Goal: Task Accomplishment & Management: Manage account settings

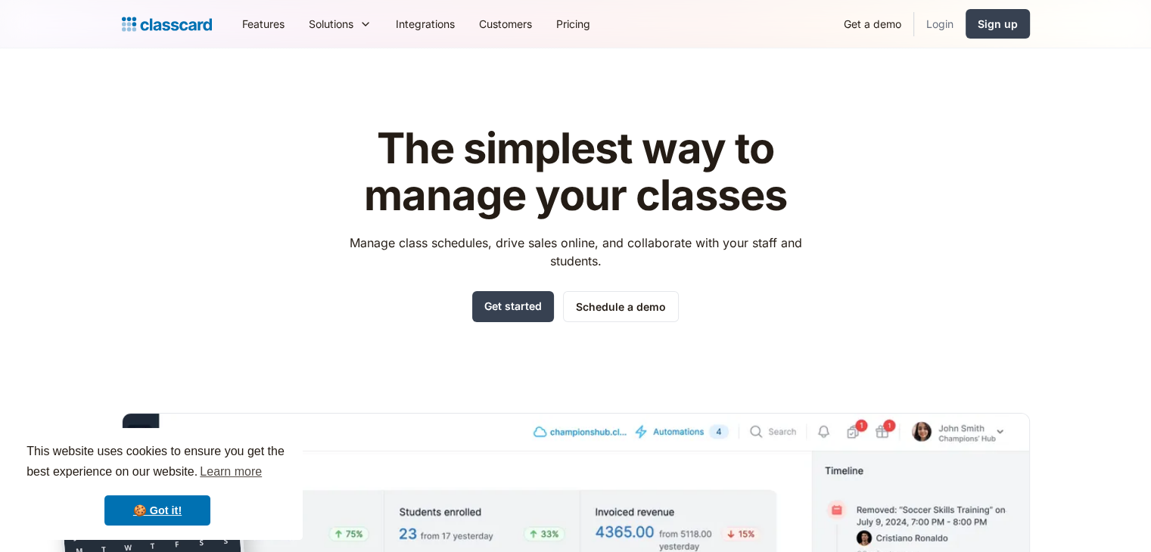
click at [930, 23] on link "Login" at bounding box center [939, 24] width 51 height 34
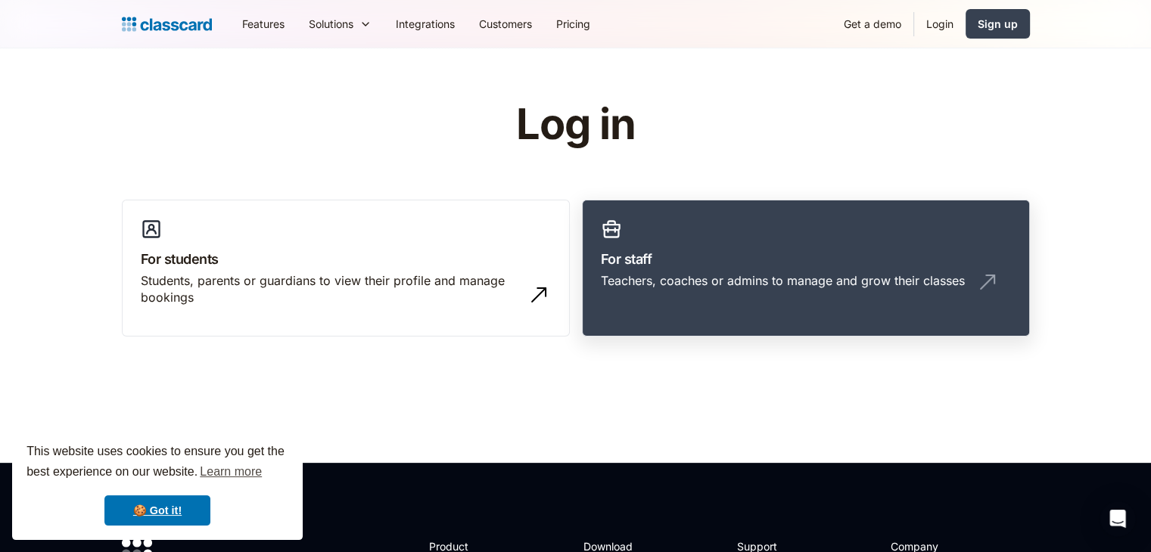
click at [806, 238] on link "For staff Teachers, coaches or admins to manage and grow their classes" at bounding box center [806, 269] width 448 height 138
click at [949, 116] on div "Log in For students Students, parents or guardians to view their profile and ma…" at bounding box center [576, 224] width 908 height 247
click at [937, 25] on link "Login" at bounding box center [939, 24] width 51 height 34
click at [938, 23] on link "Login" at bounding box center [939, 24] width 51 height 34
click at [747, 272] on div "Teachers, coaches or admins to manage and grow their classes" at bounding box center [783, 280] width 364 height 17
